Goal: Information Seeking & Learning: Check status

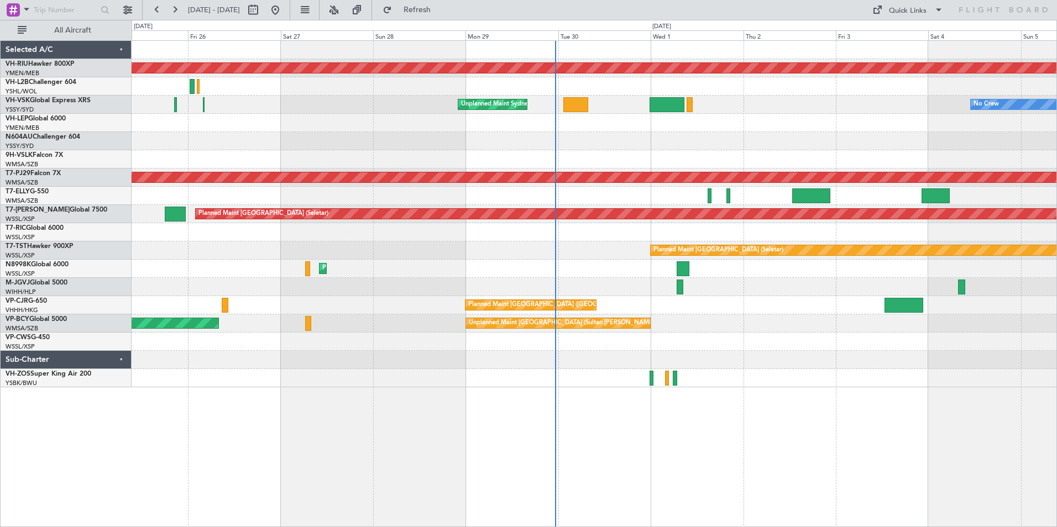
click at [40, 98] on div "Planned Maint [GEOGRAPHIC_DATA] ([GEOGRAPHIC_DATA]) No Crew Unplanned Maint Syd…" at bounding box center [528, 273] width 1057 height 507
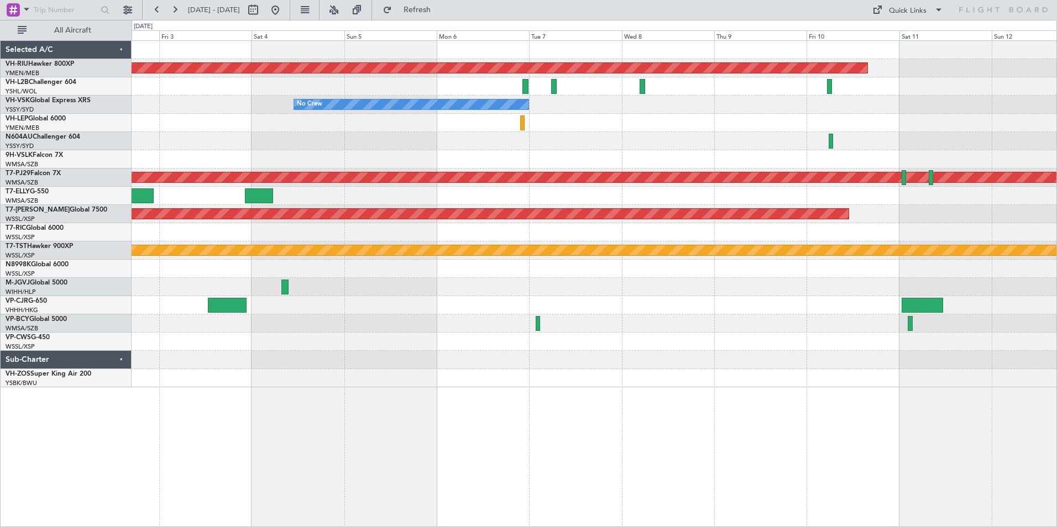
click at [53, 79] on div "Planned Maint [GEOGRAPHIC_DATA] ([GEOGRAPHIC_DATA]) No Crew Planned Maint [GEOG…" at bounding box center [528, 273] width 1057 height 507
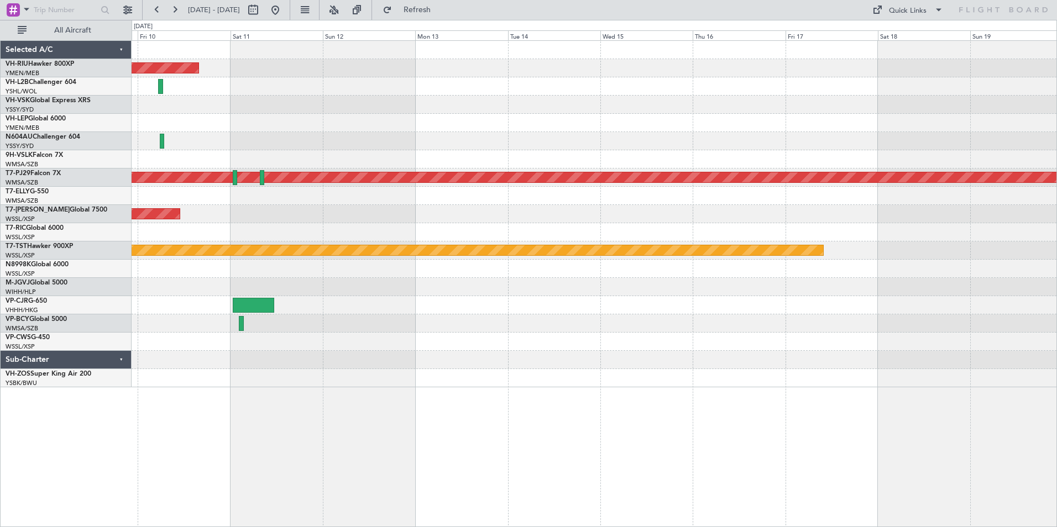
click at [13, 81] on div "Planned Maint [GEOGRAPHIC_DATA] ([GEOGRAPHIC_DATA]) Planned Maint [GEOGRAPHIC_D…" at bounding box center [528, 273] width 1057 height 507
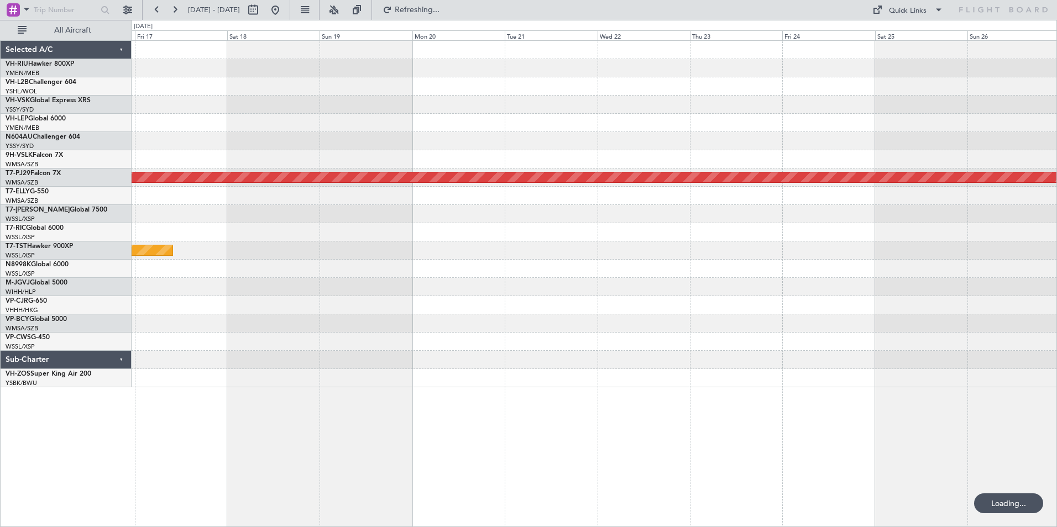
click at [178, 150] on div at bounding box center [594, 141] width 925 height 18
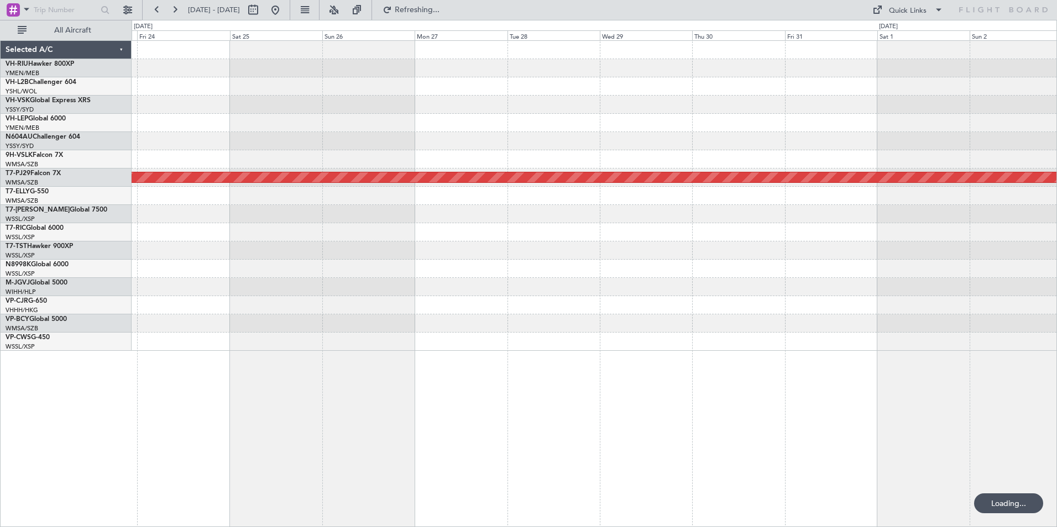
click at [224, 119] on div "Planned Maint [GEOGRAPHIC_DATA] (Sultan [PERSON_NAME] [PERSON_NAME] - Subang)" at bounding box center [594, 196] width 925 height 310
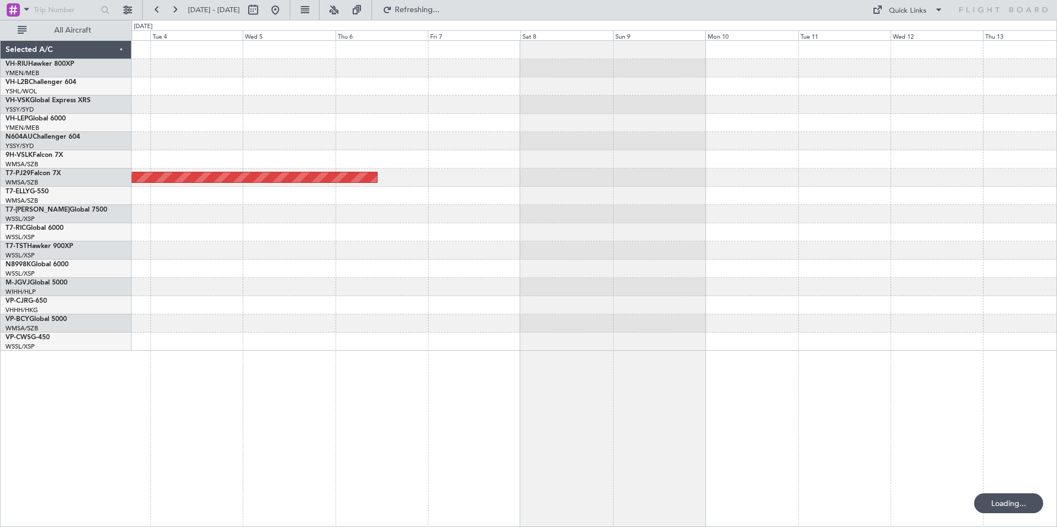
click at [235, 137] on div "Planned Maint [GEOGRAPHIC_DATA] (Sultan [PERSON_NAME] [PERSON_NAME] - Subang)" at bounding box center [594, 196] width 925 height 310
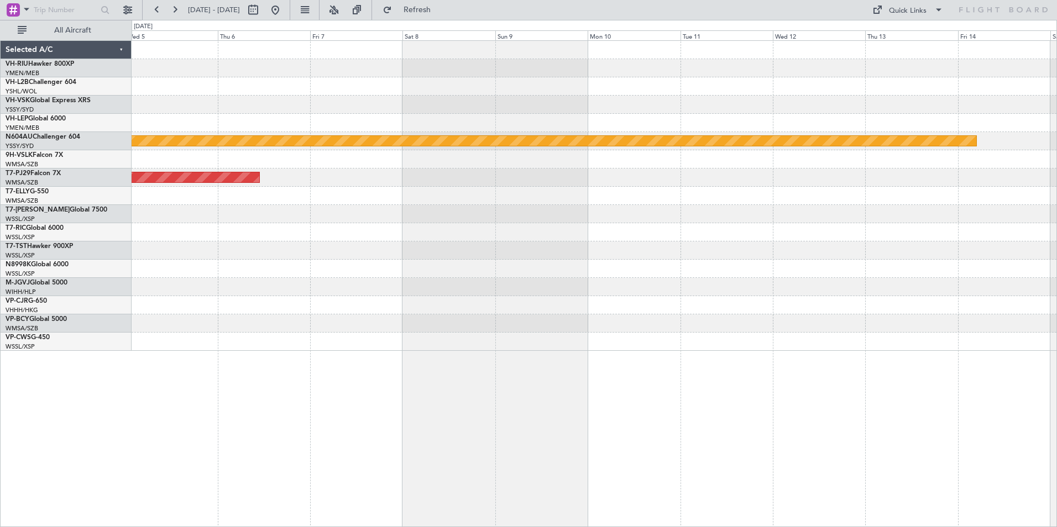
click at [261, 110] on div "Planned Maint Sydney ([PERSON_NAME] Intl) Planned Maint [GEOGRAPHIC_DATA] (Sult…" at bounding box center [594, 196] width 925 height 310
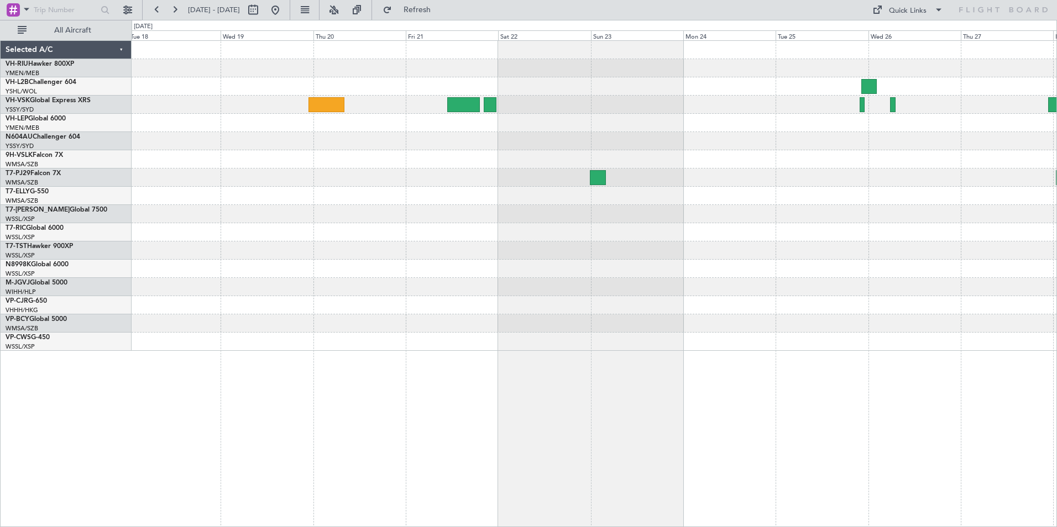
click at [513, 169] on div at bounding box center [594, 178] width 925 height 18
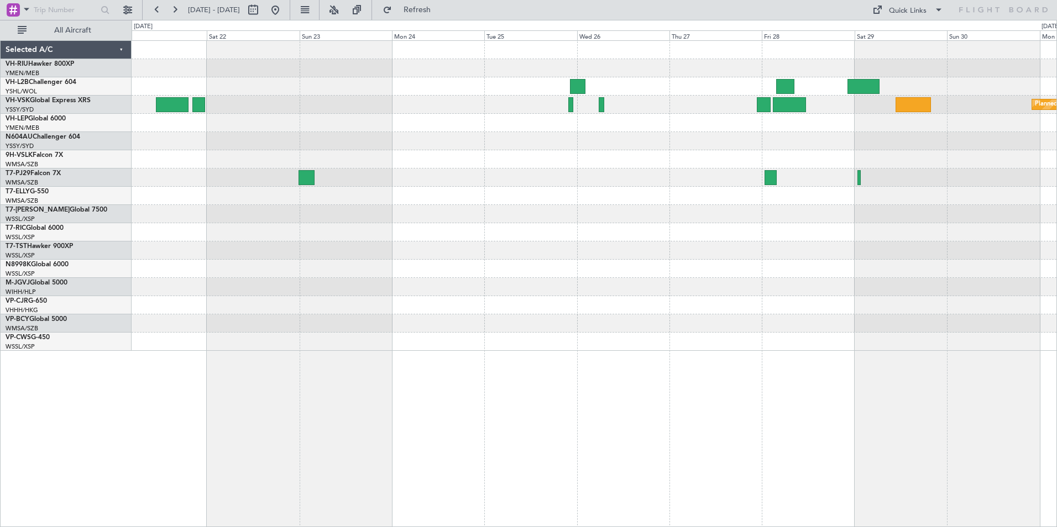
click at [687, 193] on div "Planned Maint Sydney ([PERSON_NAME] Intl)" at bounding box center [594, 196] width 925 height 310
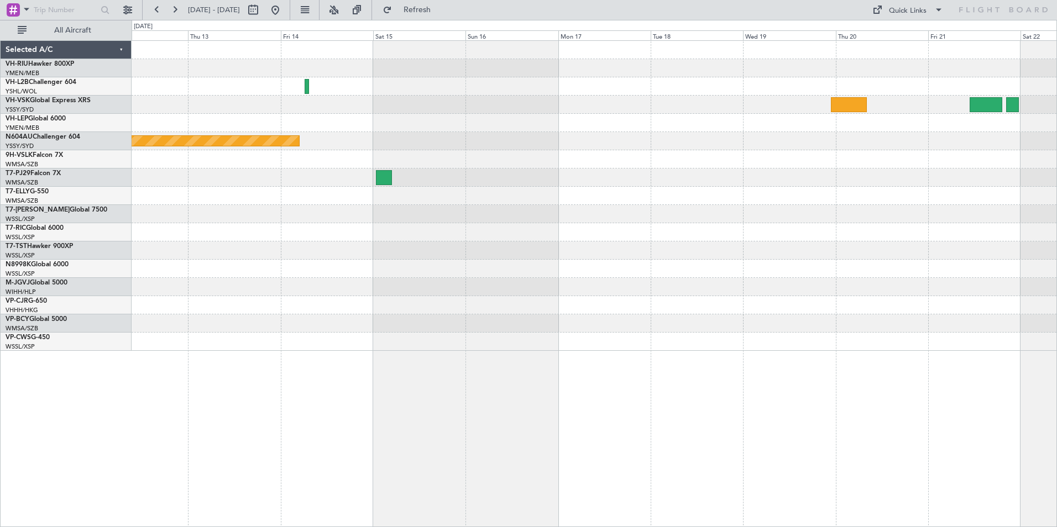
click at [856, 228] on div "Planned Maint Sydney ([PERSON_NAME] Intl)" at bounding box center [594, 196] width 925 height 310
click at [885, 212] on div at bounding box center [594, 214] width 925 height 18
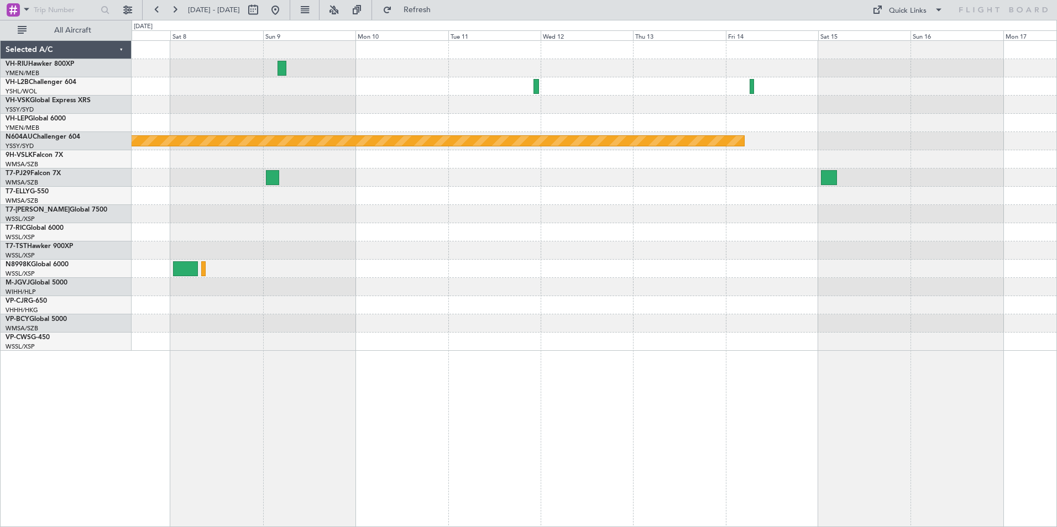
click at [862, 247] on div "Planned Maint Sydney ([PERSON_NAME] Intl) Planned Maint [GEOGRAPHIC_DATA] (Sult…" at bounding box center [594, 196] width 925 height 310
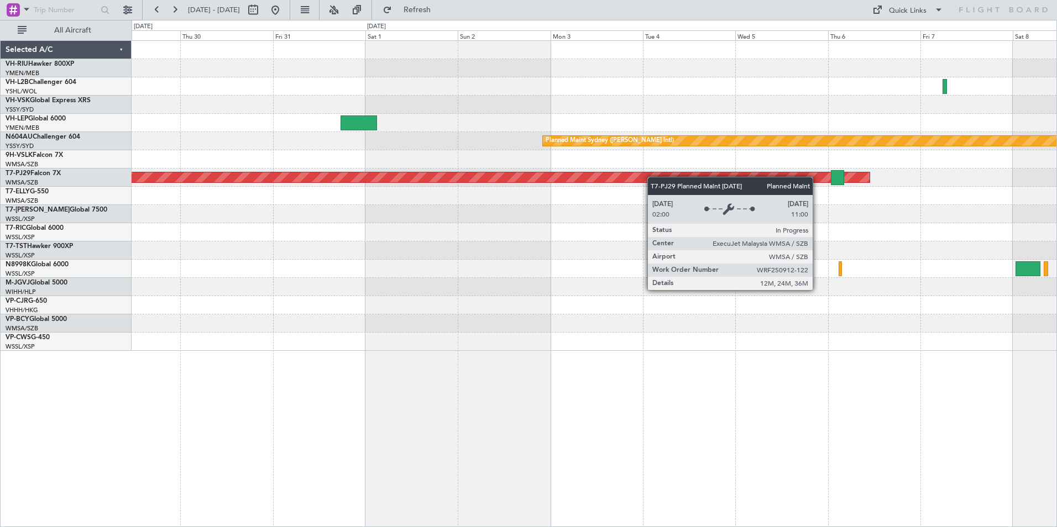
click at [972, 196] on div "Planned Maint Sydney ([PERSON_NAME] Intl) Planned Maint [GEOGRAPHIC_DATA] (Sult…" at bounding box center [594, 196] width 925 height 310
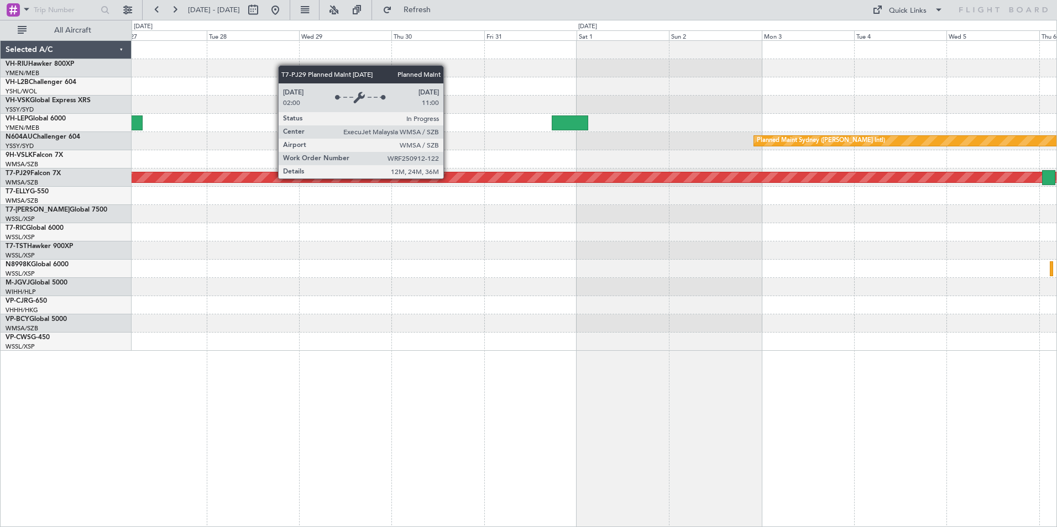
click at [988, 202] on div "Planned Maint Sydney ([PERSON_NAME] Intl) Planned Maint [GEOGRAPHIC_DATA] (Sult…" at bounding box center [594, 196] width 925 height 310
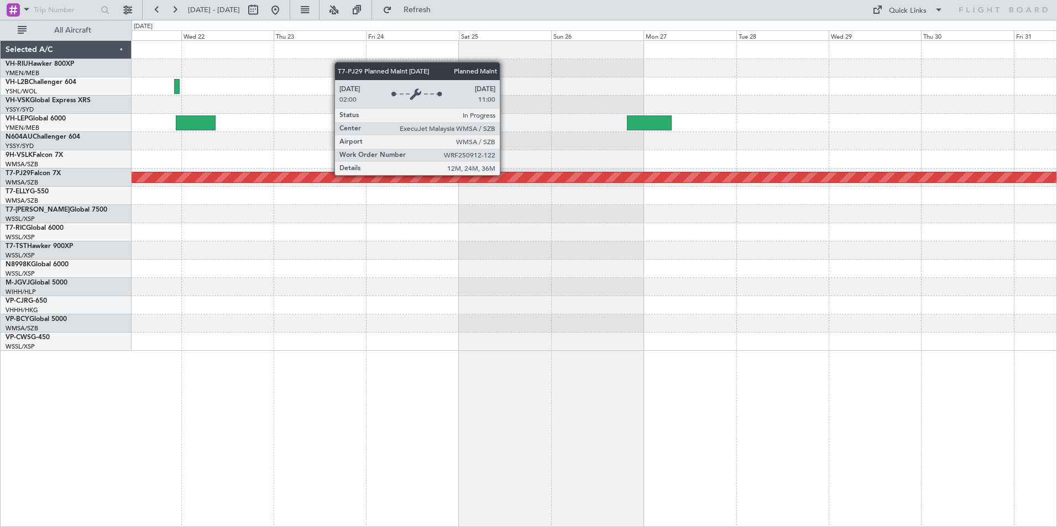
click at [972, 181] on div "Planned Maint [GEOGRAPHIC_DATA] (Sultan [PERSON_NAME] [PERSON_NAME] - Subang)" at bounding box center [408, 177] width 2403 height 10
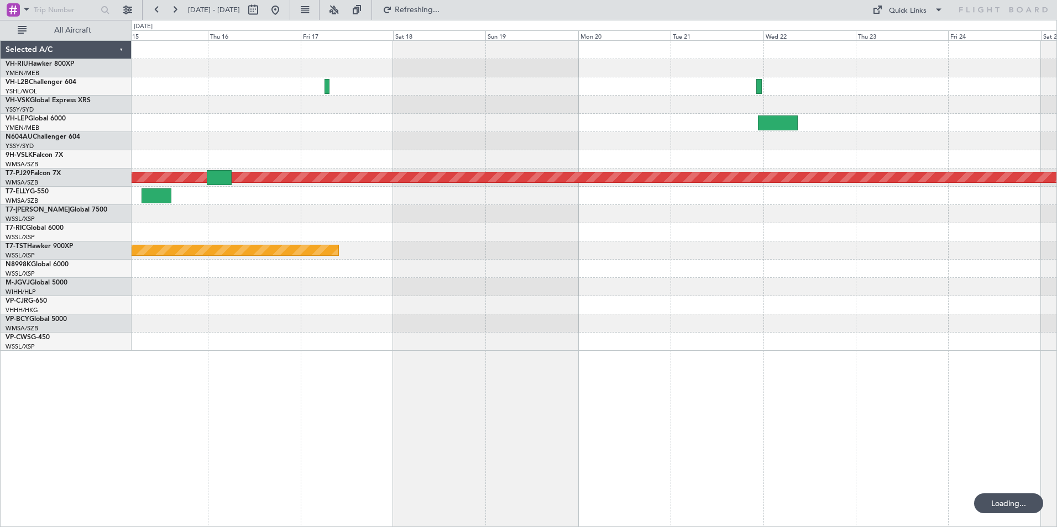
click at [757, 145] on div "Planned Maint [GEOGRAPHIC_DATA] (Sultan [PERSON_NAME] [PERSON_NAME] - Subang) P…" at bounding box center [594, 196] width 925 height 310
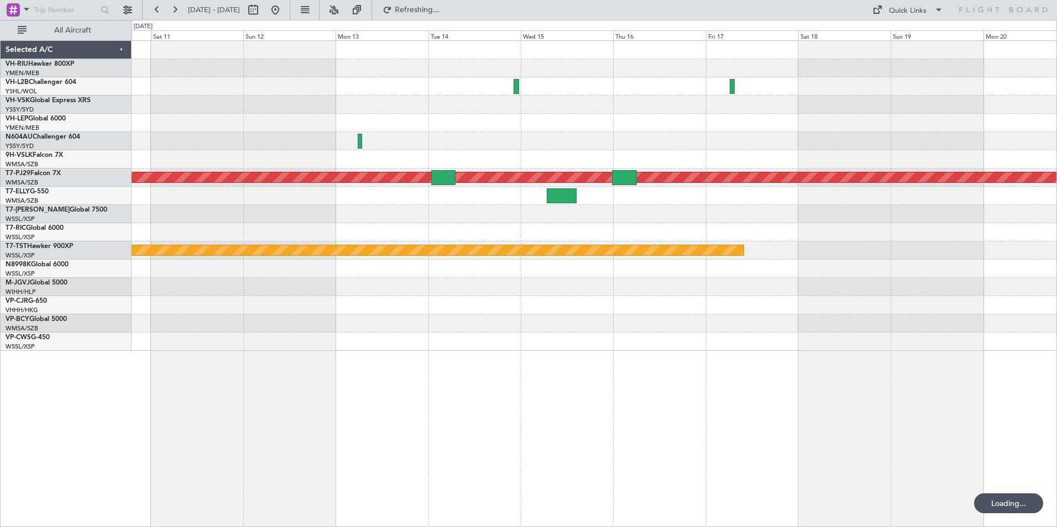
click at [908, 160] on div "Planned Maint [GEOGRAPHIC_DATA] ([GEOGRAPHIC_DATA]) Planned Maint [GEOGRAPHIC_D…" at bounding box center [594, 196] width 925 height 310
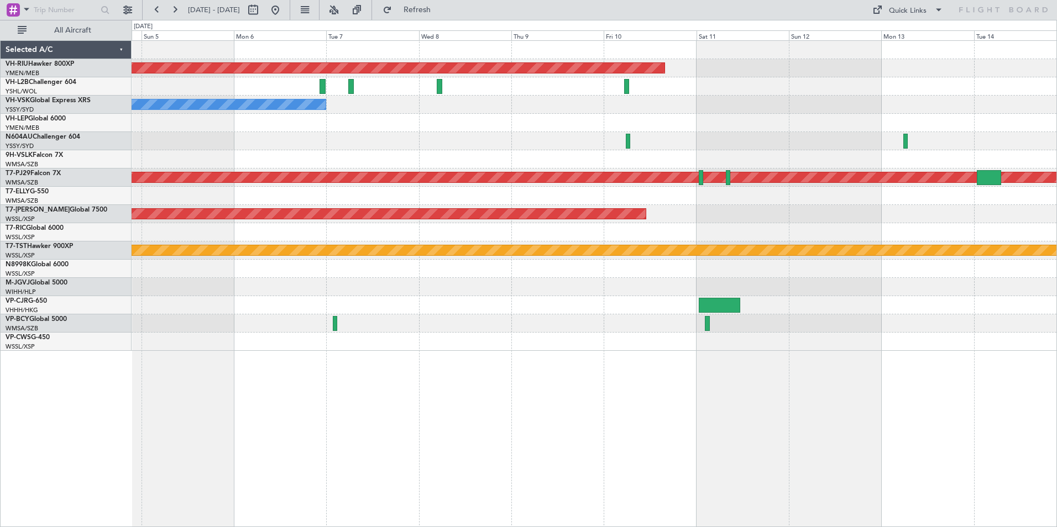
click at [1029, 167] on div "Planned Maint [GEOGRAPHIC_DATA] ([GEOGRAPHIC_DATA]) No Crew Planned Maint [GEOG…" at bounding box center [594, 196] width 925 height 310
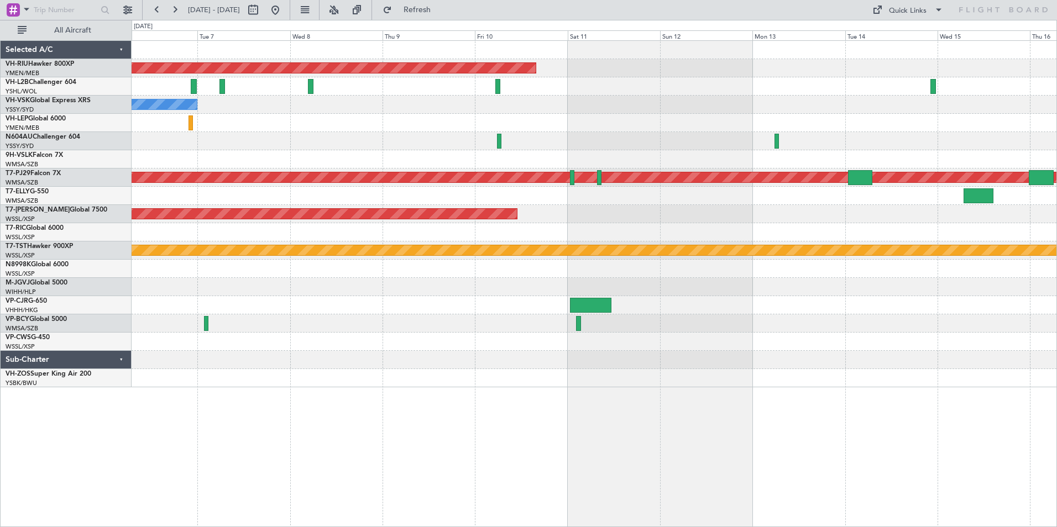
click at [0, 131] on html "[DATE] - [DATE] Refresh Quick Links All Aircraft Planned Maint [GEOGRAPHIC_DATA…" at bounding box center [528, 263] width 1057 height 527
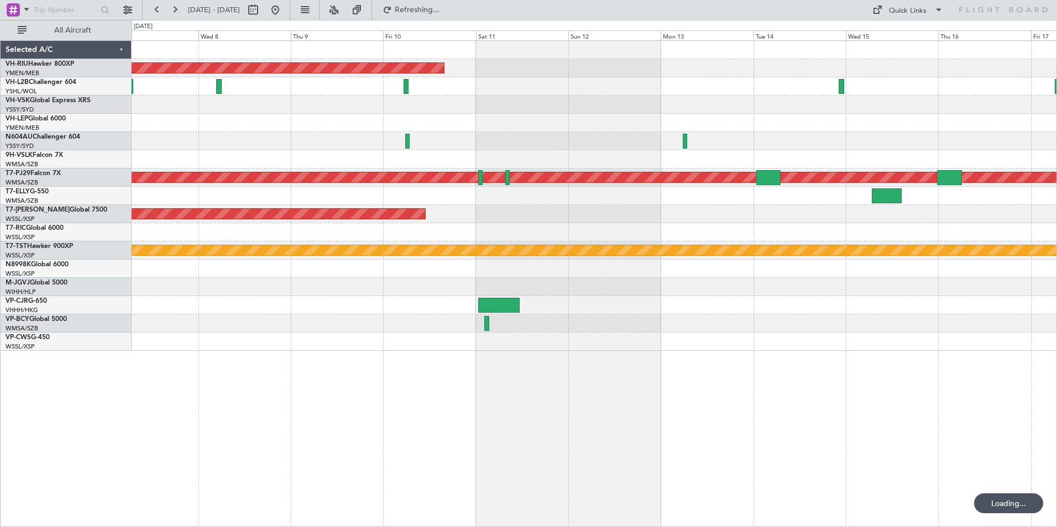
click at [96, 103] on div "Planned Maint [GEOGRAPHIC_DATA] ([GEOGRAPHIC_DATA]) No Crew Planned Maint [GEOG…" at bounding box center [528, 273] width 1057 height 507
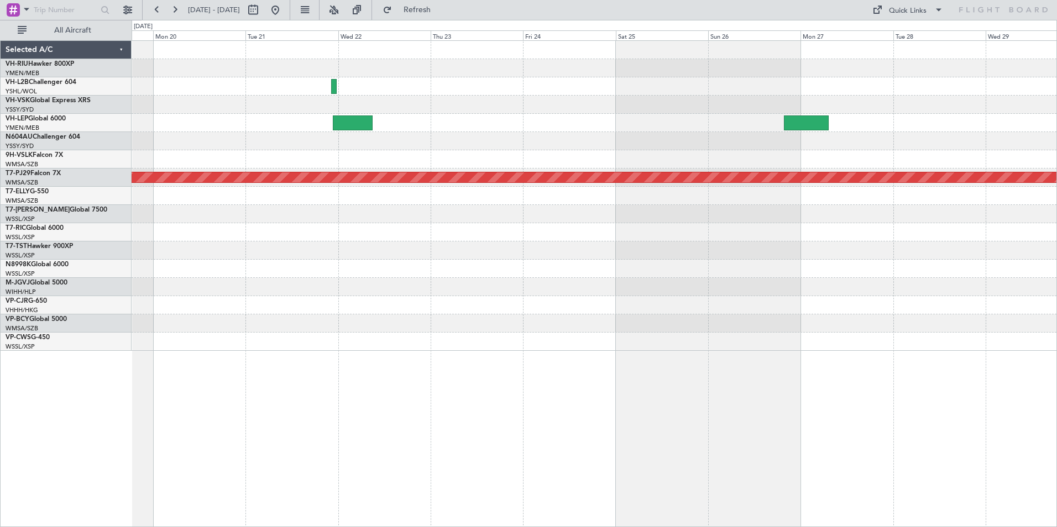
click at [218, 104] on div at bounding box center [594, 105] width 925 height 18
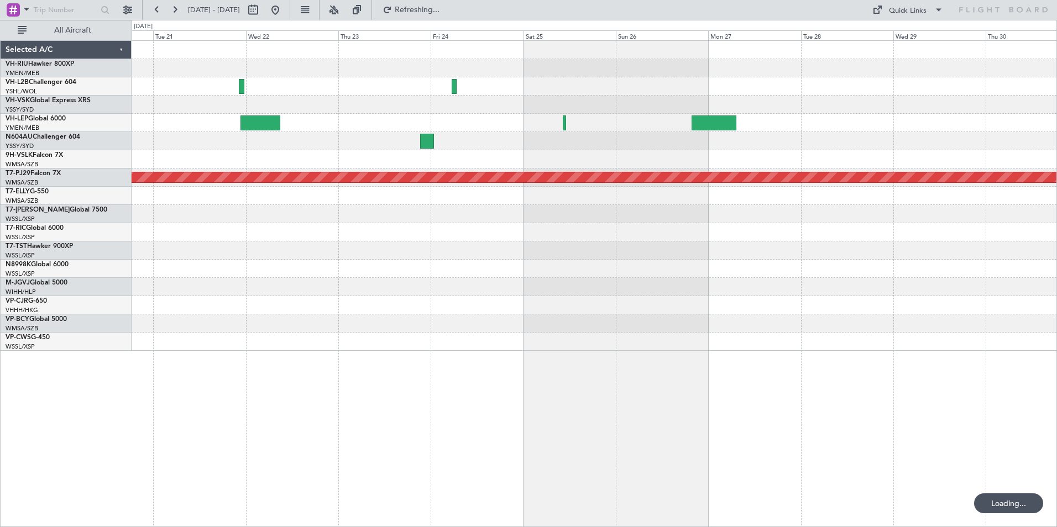
click at [130, 102] on div "Planned Maint [GEOGRAPHIC_DATA] (Sultan [PERSON_NAME] [PERSON_NAME] - Subang) S…" at bounding box center [528, 273] width 1057 height 507
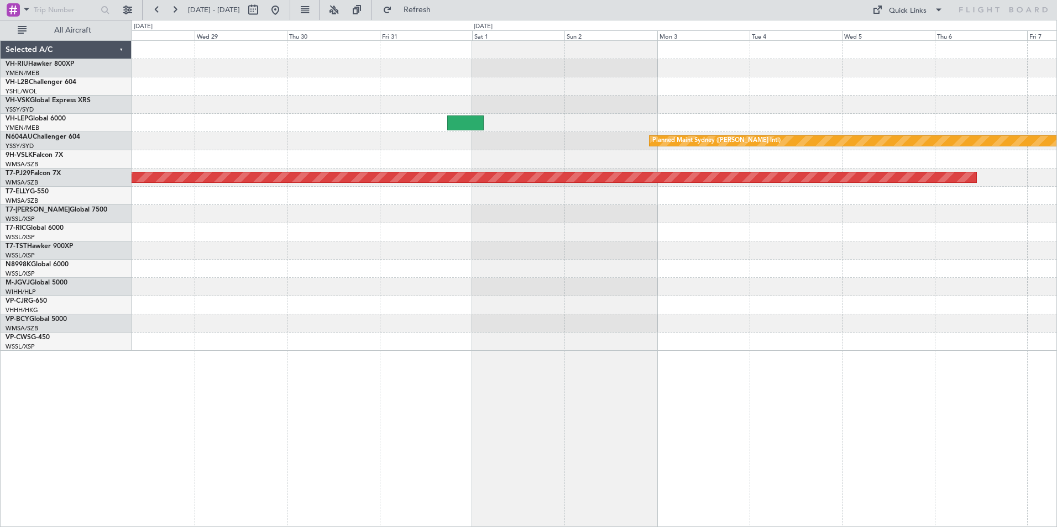
click at [109, 95] on div "Planned Maint Sydney ([PERSON_NAME] Intl) Planned Maint [GEOGRAPHIC_DATA] (Sult…" at bounding box center [528, 273] width 1057 height 507
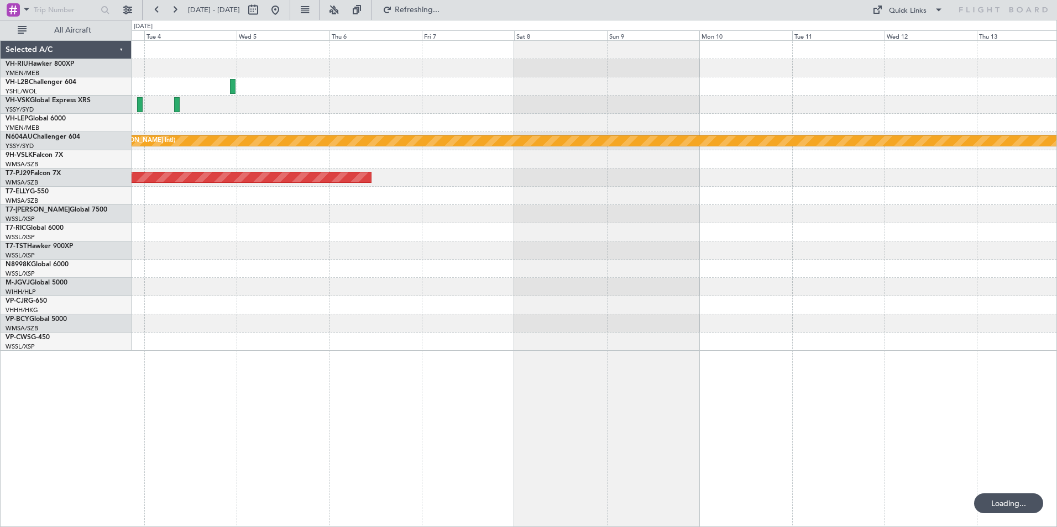
click at [116, 101] on div "Planned Maint Sydney ([PERSON_NAME] Intl) Planned Maint [GEOGRAPHIC_DATA] (Sult…" at bounding box center [528, 273] width 1057 height 507
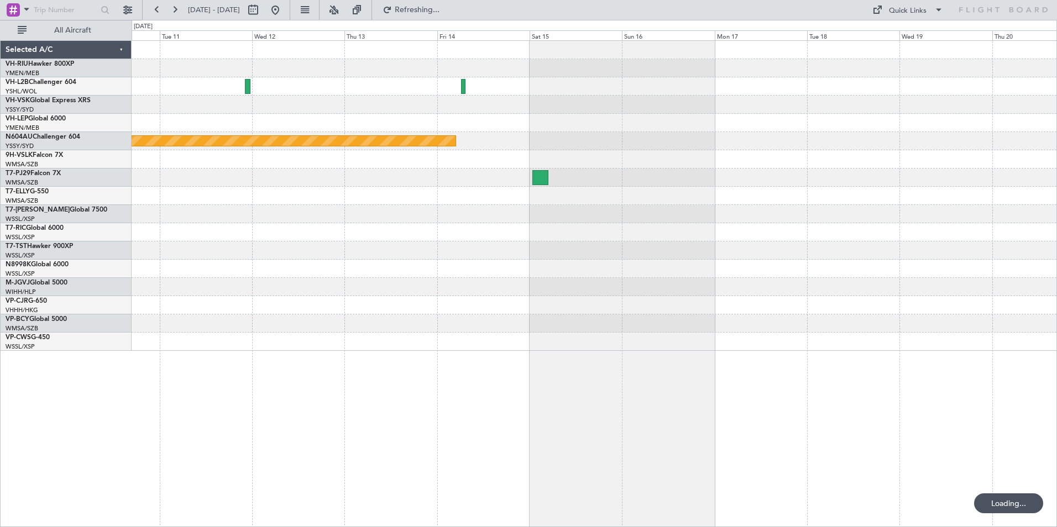
click at [349, 145] on div "Planned Maint Sydney ([PERSON_NAME] Intl)" at bounding box center [594, 141] width 925 height 18
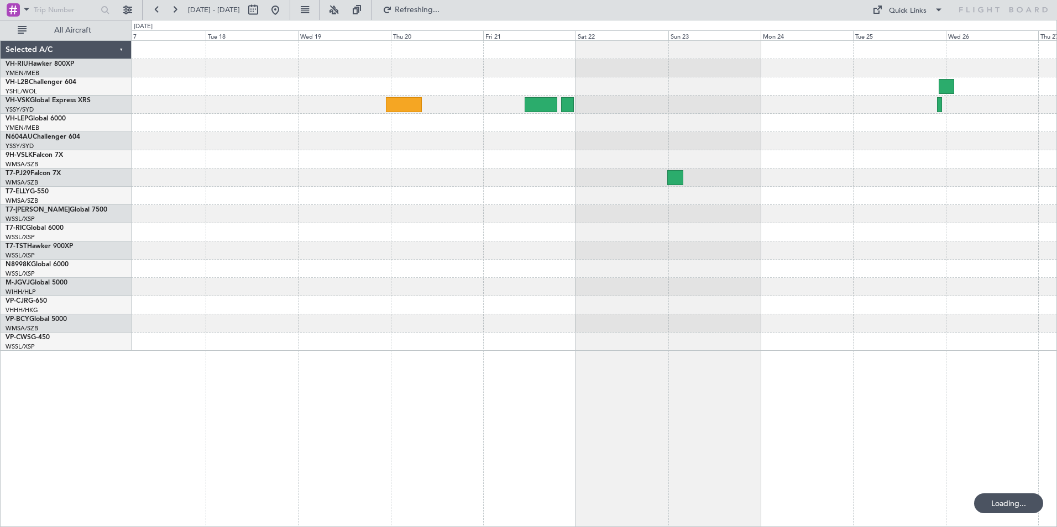
click at [222, 180] on div at bounding box center [594, 178] width 925 height 18
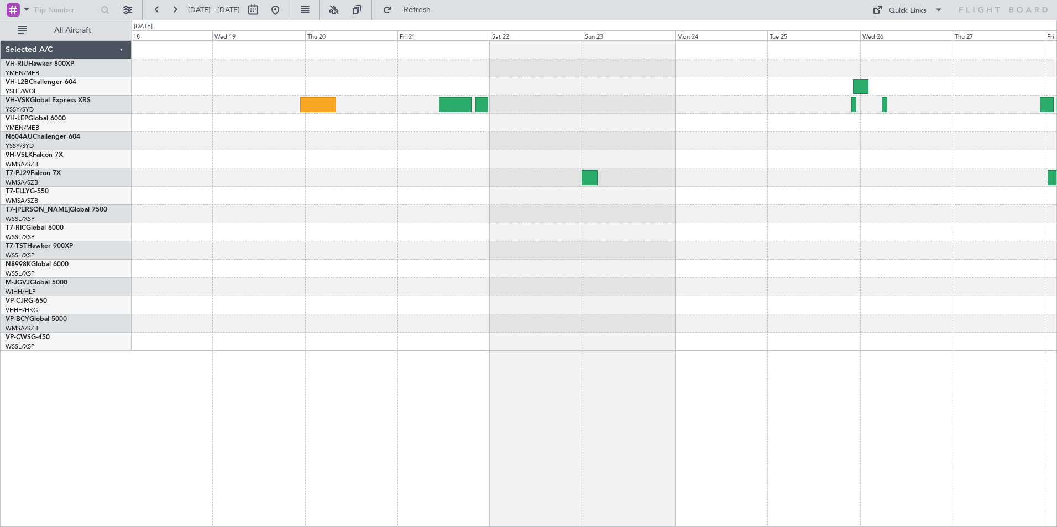
click at [614, 220] on div at bounding box center [594, 196] width 925 height 310
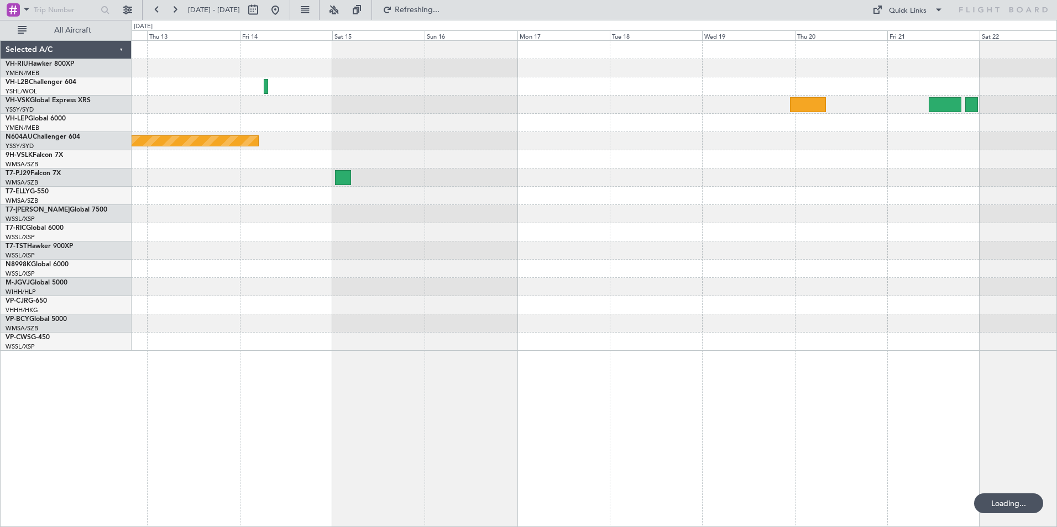
click at [685, 205] on div "Planned Maint Sydney ([PERSON_NAME] Intl)" at bounding box center [594, 196] width 925 height 310
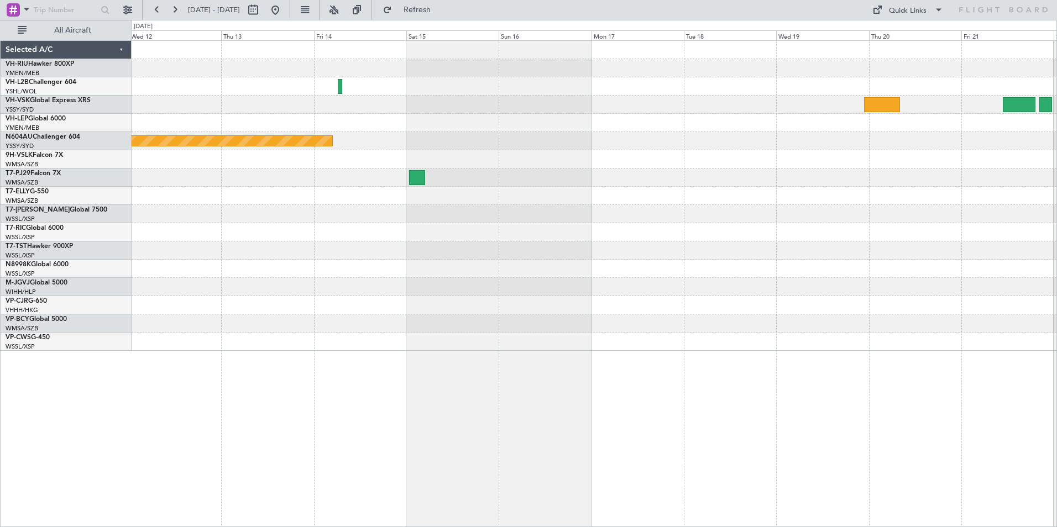
click at [1056, 150] on html "[DATE] - [DATE] Refresh Quick Links All Aircraft Planned Maint Sydney ([PERSON_…" at bounding box center [528, 263] width 1057 height 527
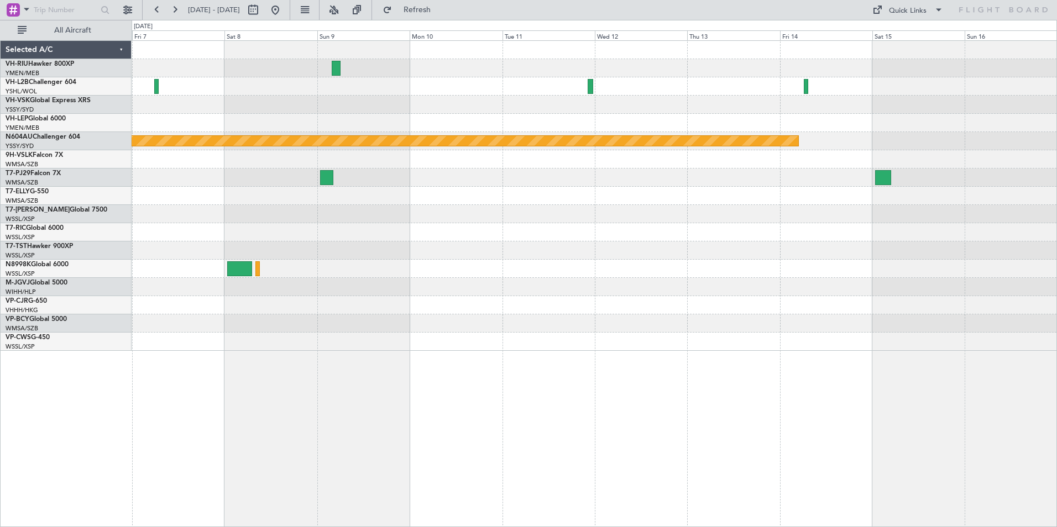
click at [398, 80] on div "Planned Maint Sydney ([PERSON_NAME] Intl) Planned Maint [GEOGRAPHIC_DATA] (Sult…" at bounding box center [594, 196] width 925 height 310
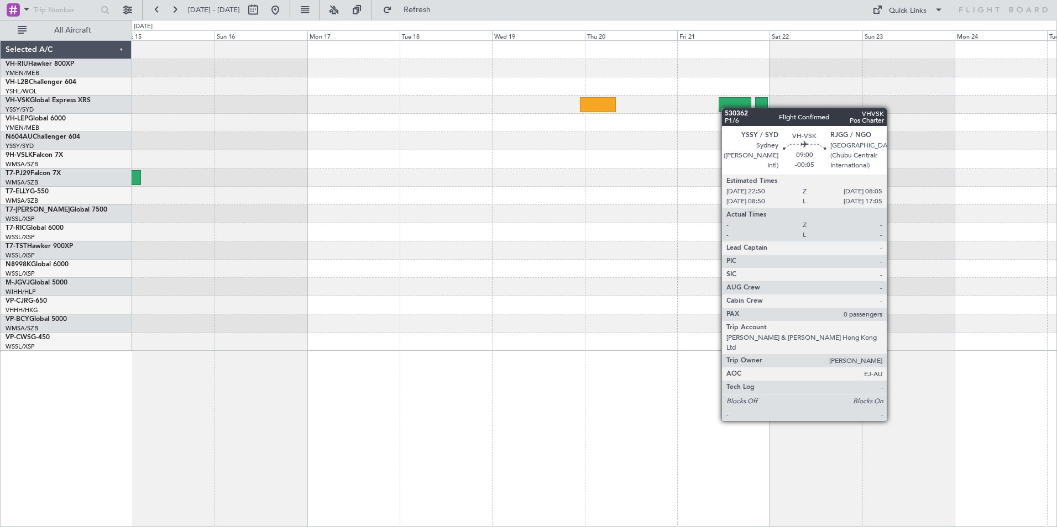
click at [338, 109] on div at bounding box center [594, 105] width 925 height 18
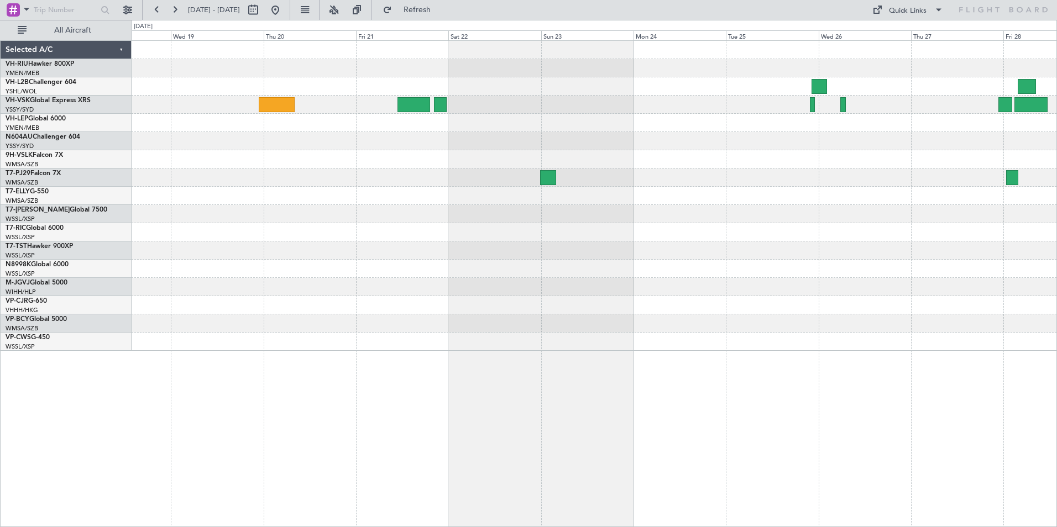
click at [987, 232] on div "Planned Maint Sydney ([PERSON_NAME] Intl)" at bounding box center [594, 196] width 925 height 310
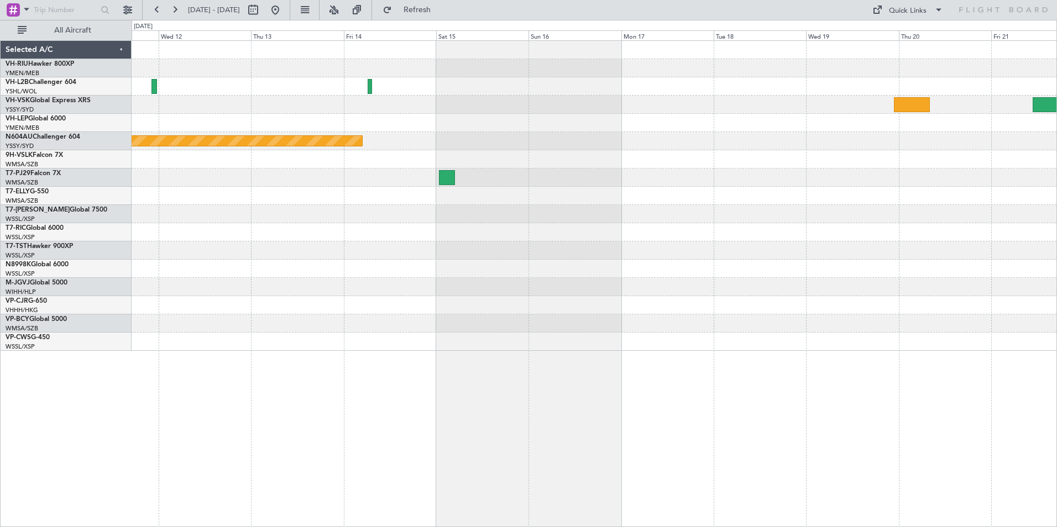
click at [801, 254] on div "Planned Maint Sydney ([PERSON_NAME] Intl)" at bounding box center [594, 196] width 925 height 310
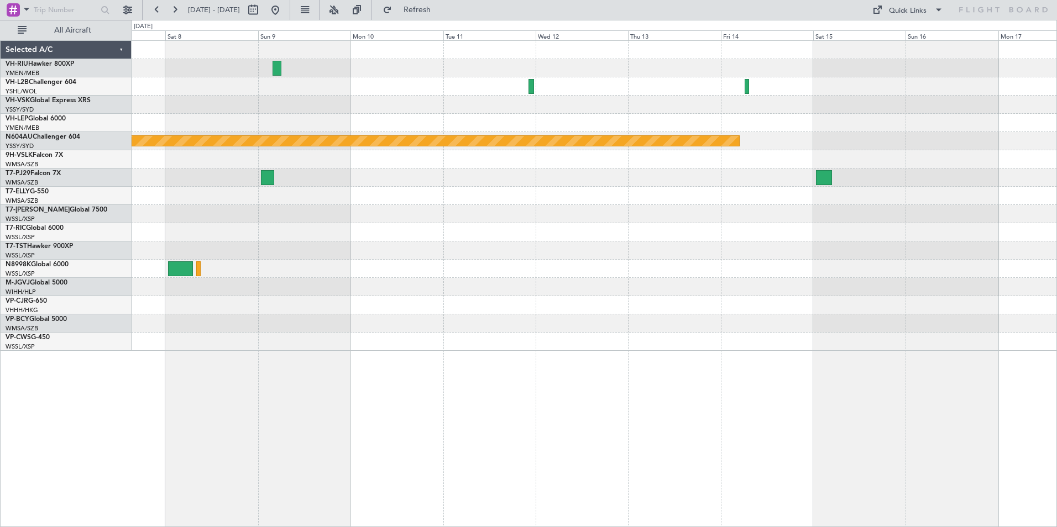
click at [1028, 297] on div "Planned Maint Sydney ([PERSON_NAME] Intl) Planned Maint [GEOGRAPHIC_DATA] (Sult…" at bounding box center [594, 196] width 925 height 310
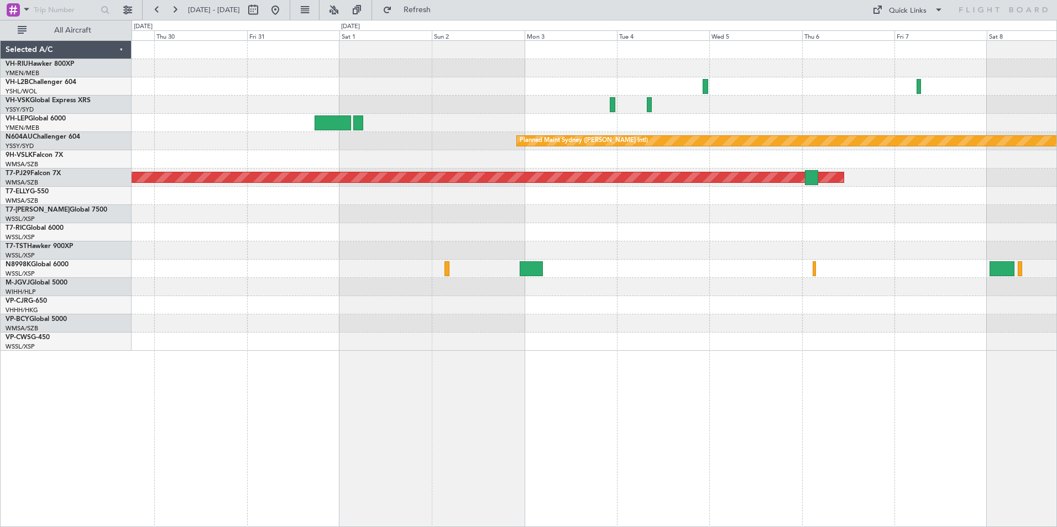
click at [952, 208] on div "Planned Maint Sydney ([PERSON_NAME] Intl) Planned Maint [GEOGRAPHIC_DATA] (Sult…" at bounding box center [594, 196] width 925 height 310
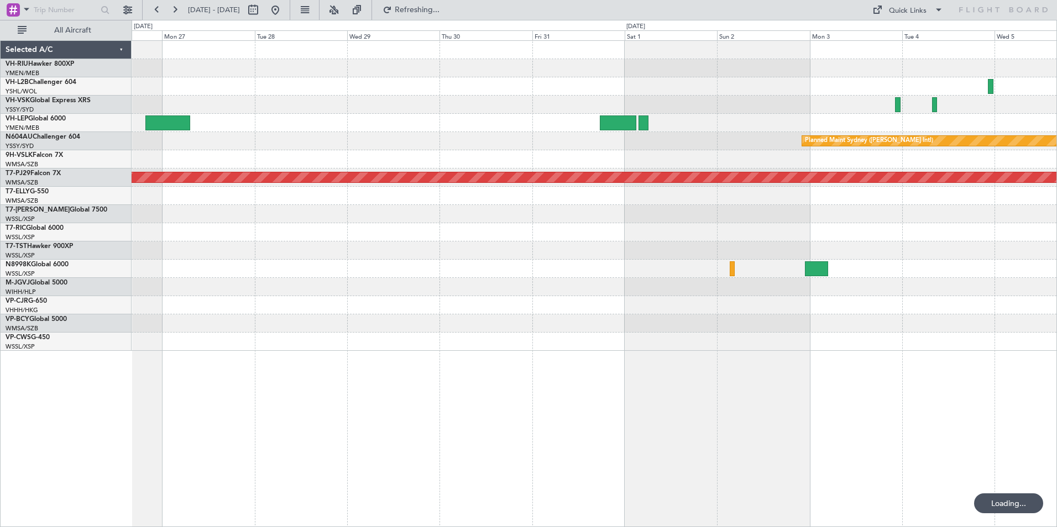
click at [900, 253] on div "Planned Maint Sydney ([PERSON_NAME] Intl) Planned Maint [GEOGRAPHIC_DATA] (Sult…" at bounding box center [594, 196] width 925 height 310
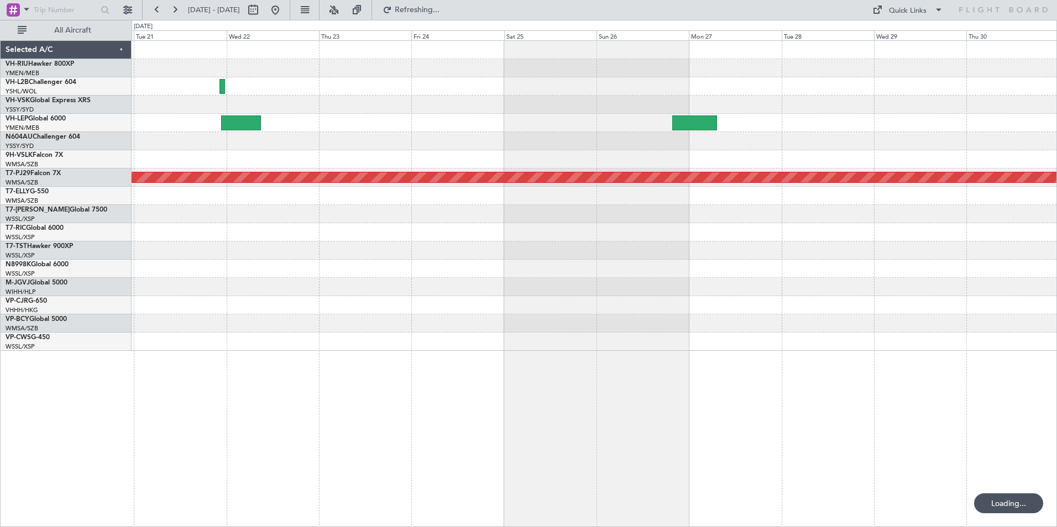
click at [1056, 275] on html "[DATE] - [DATE] Refreshing... Quick Links All Aircraft Planned Maint [GEOGRAPHI…" at bounding box center [528, 263] width 1057 height 527
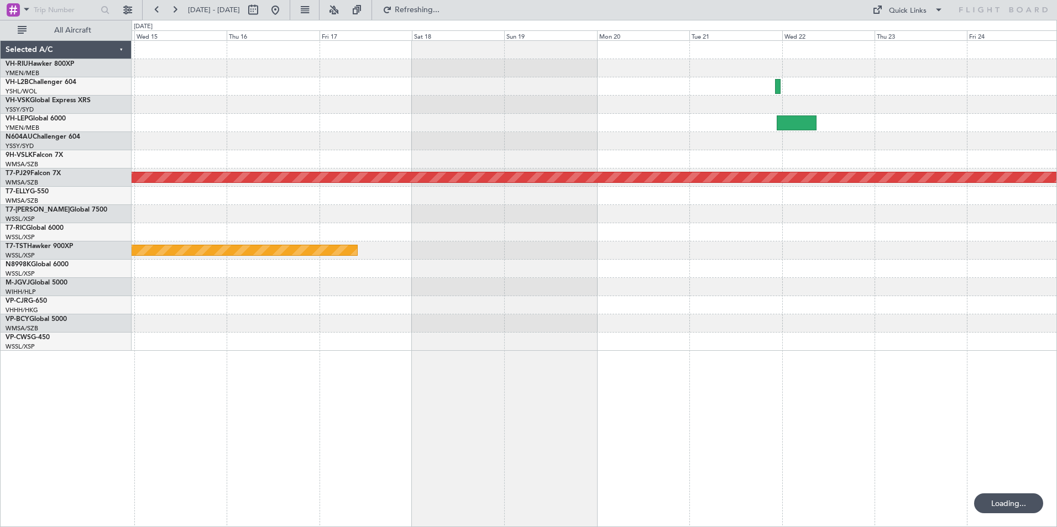
click at [1056, 266] on html "[DATE] - [DATE] Refreshing... Quick Links All Aircraft Planned Maint [GEOGRAPHI…" at bounding box center [528, 263] width 1057 height 527
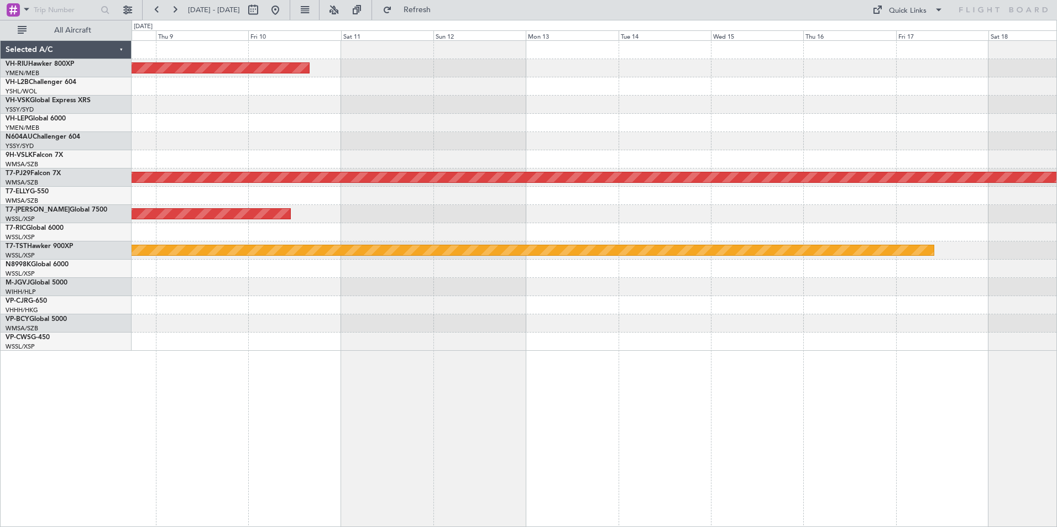
click at [1014, 232] on div "Planned Maint [GEOGRAPHIC_DATA] ([GEOGRAPHIC_DATA]) No Crew Planned Maint [GEOG…" at bounding box center [594, 196] width 925 height 310
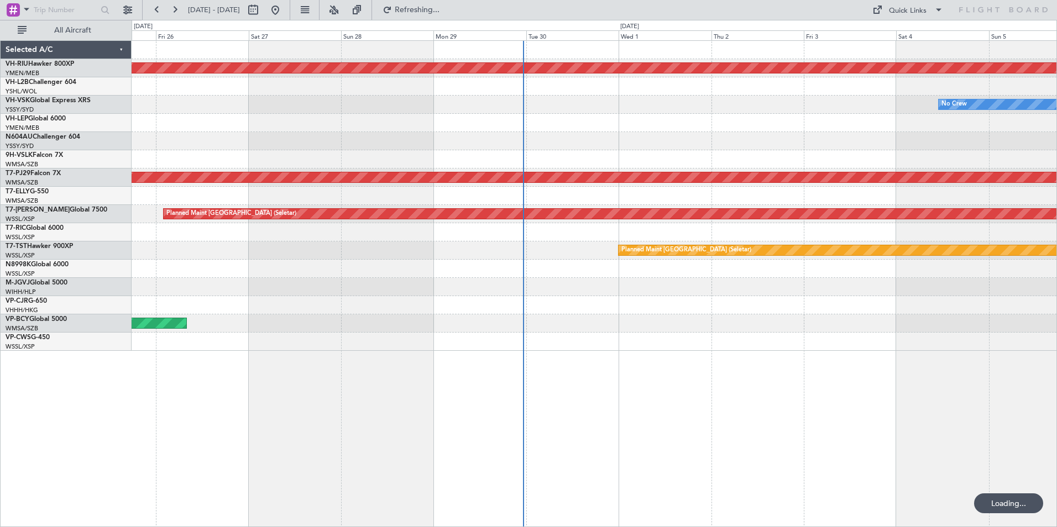
click at [998, 170] on div "Planned Maint [GEOGRAPHIC_DATA] ([GEOGRAPHIC_DATA]) No Crew Planned Maint Sydne…" at bounding box center [594, 196] width 925 height 310
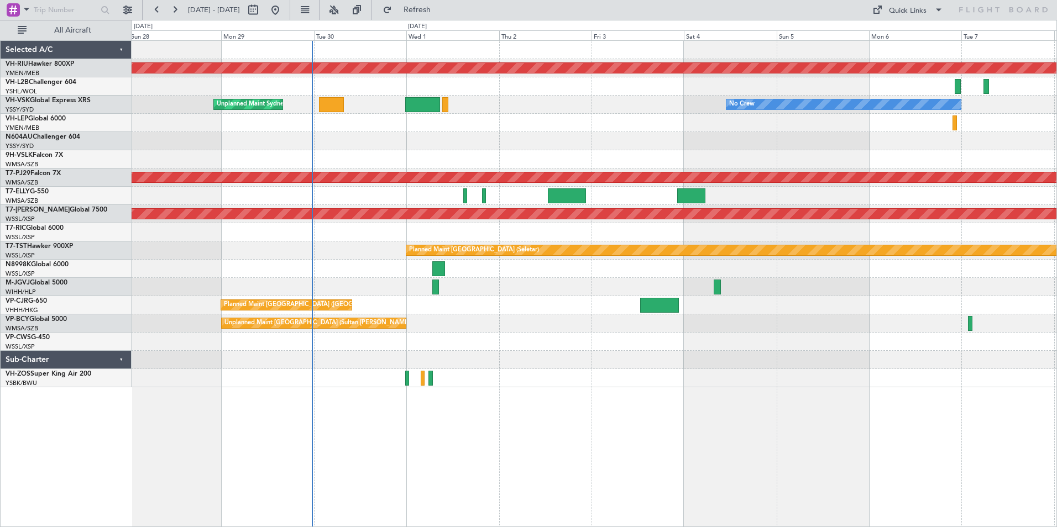
click at [291, 134] on div "Planned Maint [GEOGRAPHIC_DATA] ([GEOGRAPHIC_DATA]) Unplanned Maint Sydney ([PE…" at bounding box center [594, 214] width 925 height 347
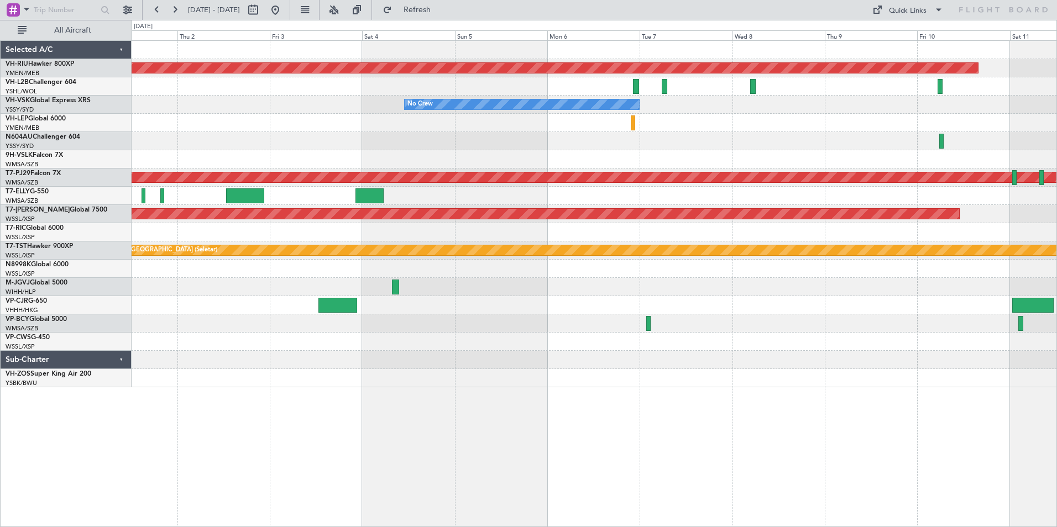
click at [246, 159] on div "Planned Maint [GEOGRAPHIC_DATA] ([GEOGRAPHIC_DATA]) No Crew Unplanned Maint Syd…" at bounding box center [594, 214] width 925 height 347
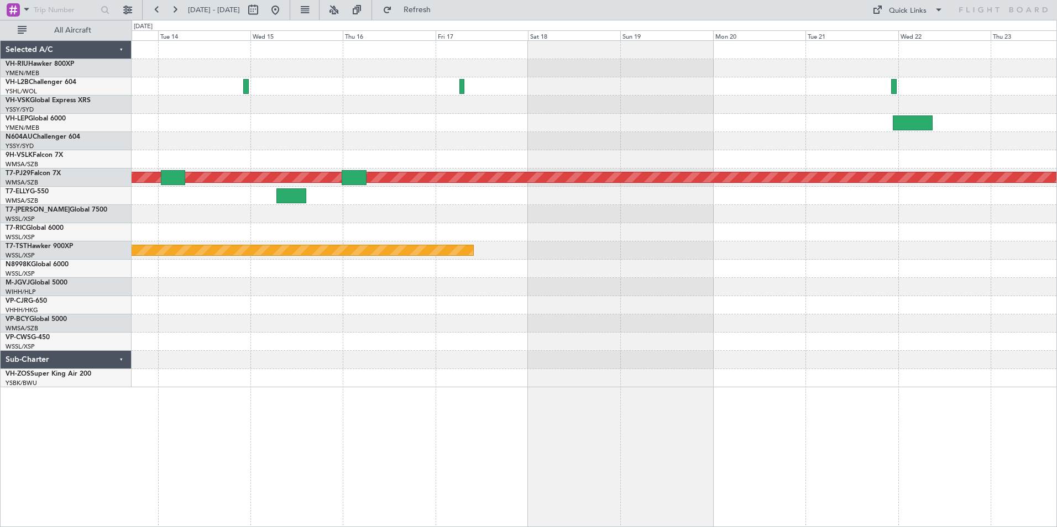
click at [336, 138] on div "Planned Maint [GEOGRAPHIC_DATA] (Sultan [PERSON_NAME] [PERSON_NAME] - Subang) P…" at bounding box center [594, 214] width 925 height 347
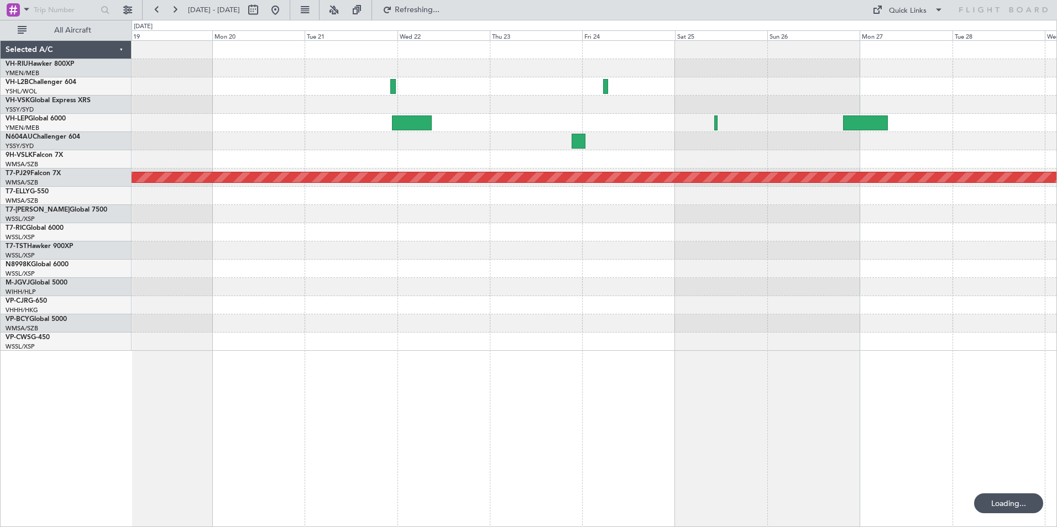
click at [328, 126] on div "Planned Maint [GEOGRAPHIC_DATA] (Sultan [PERSON_NAME] [PERSON_NAME] - Subang) P…" at bounding box center [594, 196] width 925 height 310
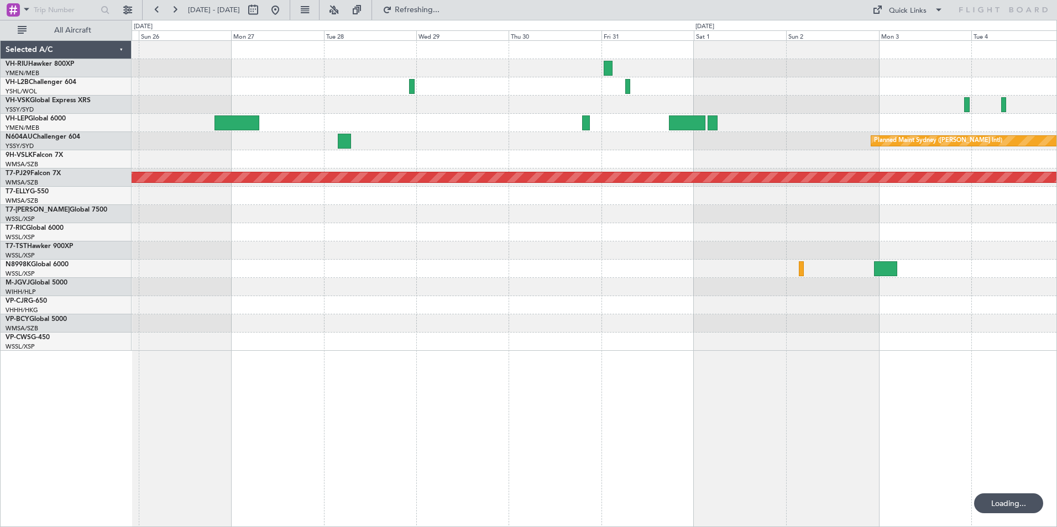
click at [397, 141] on div "Planned Maint Sydney ([PERSON_NAME] Intl) Planned Maint [GEOGRAPHIC_DATA] (Sult…" at bounding box center [594, 196] width 925 height 310
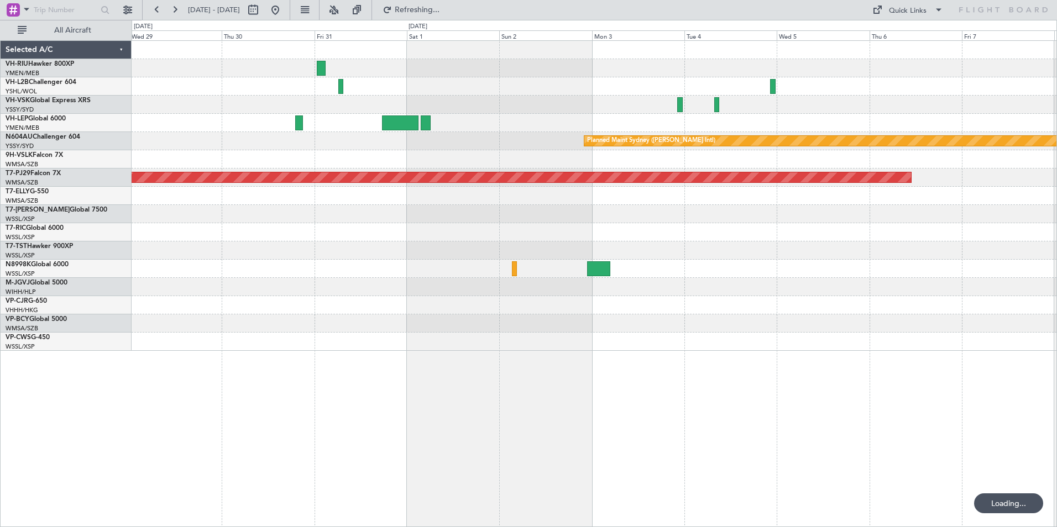
click at [360, 138] on div "Planned Maint Sydney ([PERSON_NAME] Intl) Planned Maint [GEOGRAPHIC_DATA] (Sult…" at bounding box center [594, 196] width 925 height 310
